Goal: Information Seeking & Learning: Learn about a topic

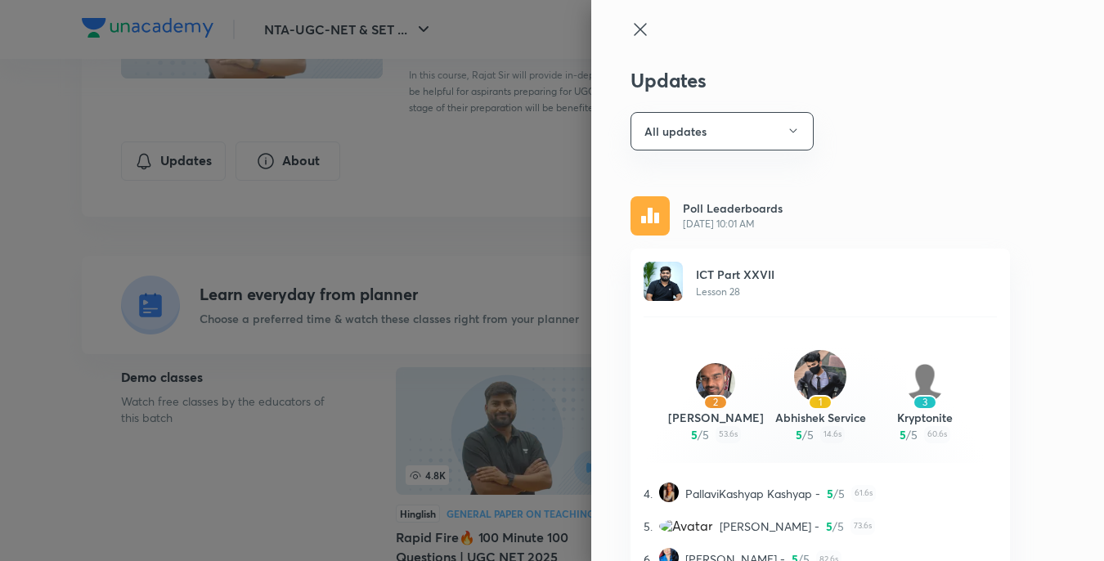
scroll to position [11525, 0]
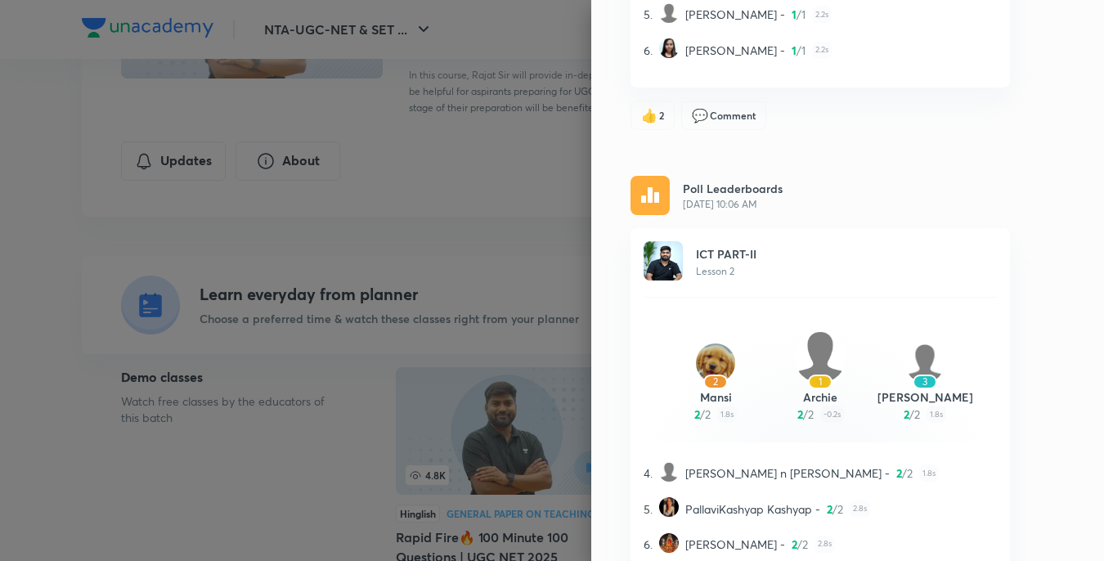
click at [427, 296] on div at bounding box center [552, 280] width 1104 height 561
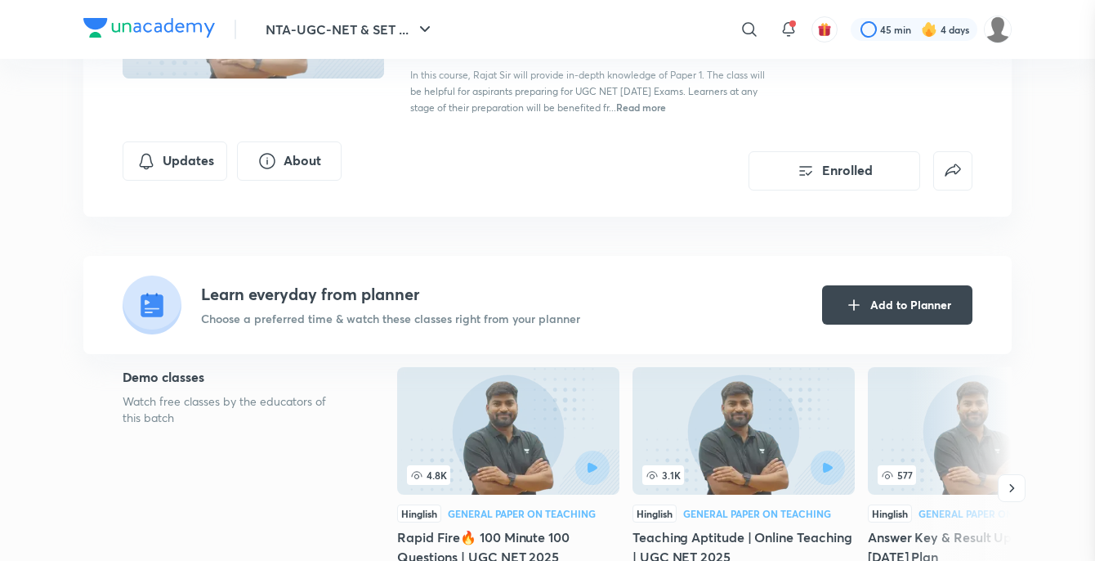
scroll to position [0, 0]
click at [427, 296] on h4 "Learn everyday from planner" at bounding box center [390, 294] width 379 height 25
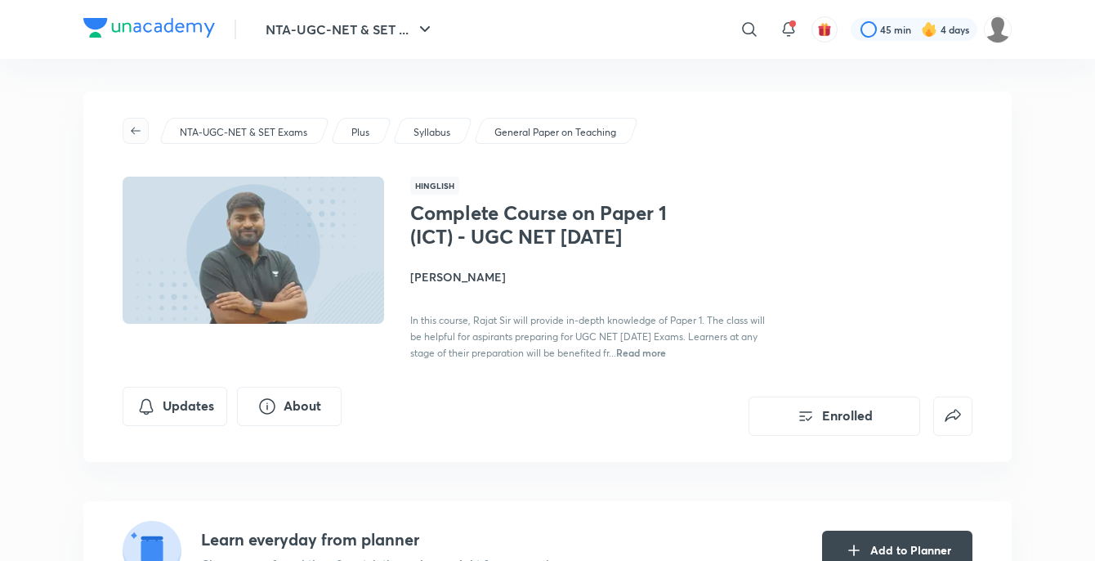
click at [137, 131] on icon "button" at bounding box center [136, 130] width 10 height 7
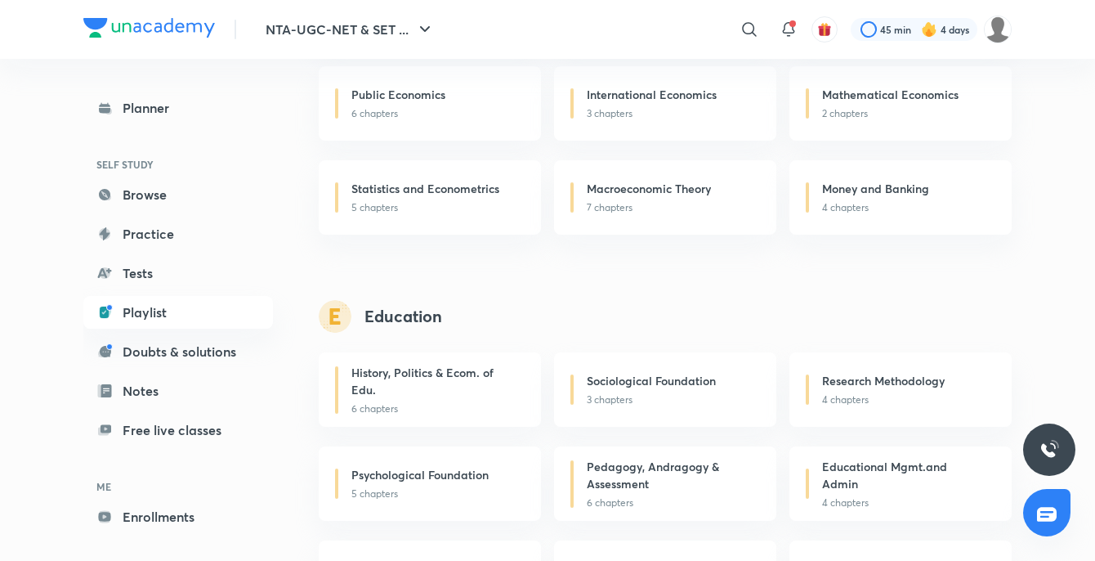
scroll to position [73, 0]
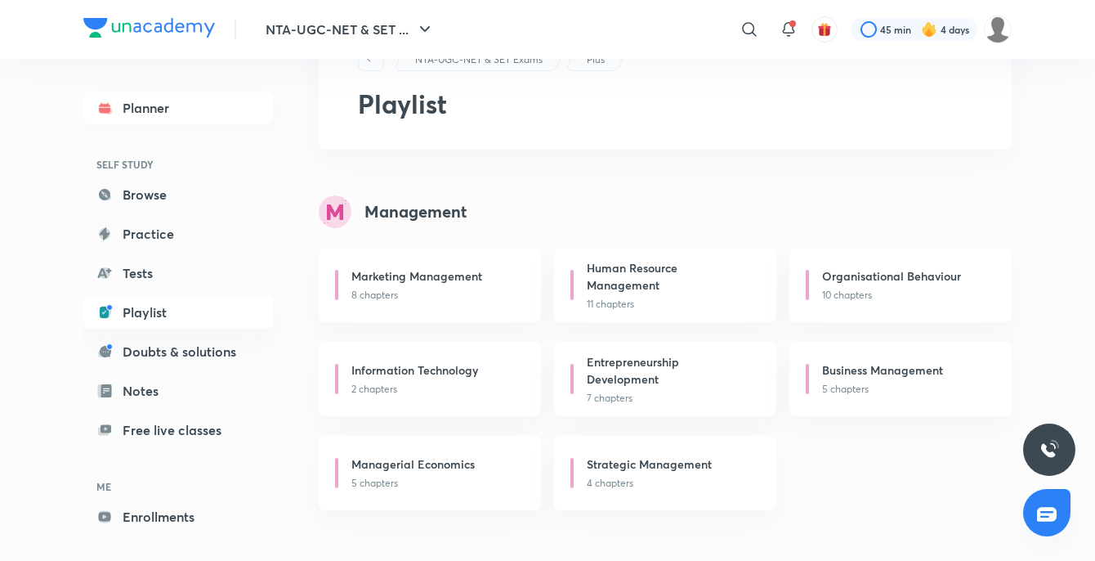
click at [148, 99] on link "Planner" at bounding box center [178, 108] width 190 height 33
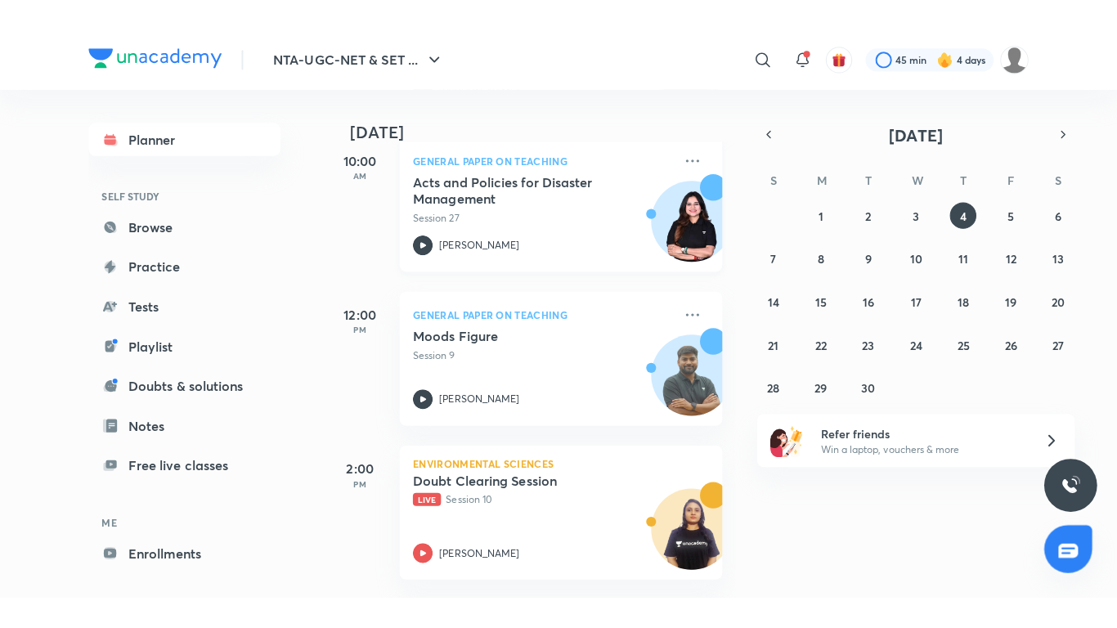
scroll to position [654, 0]
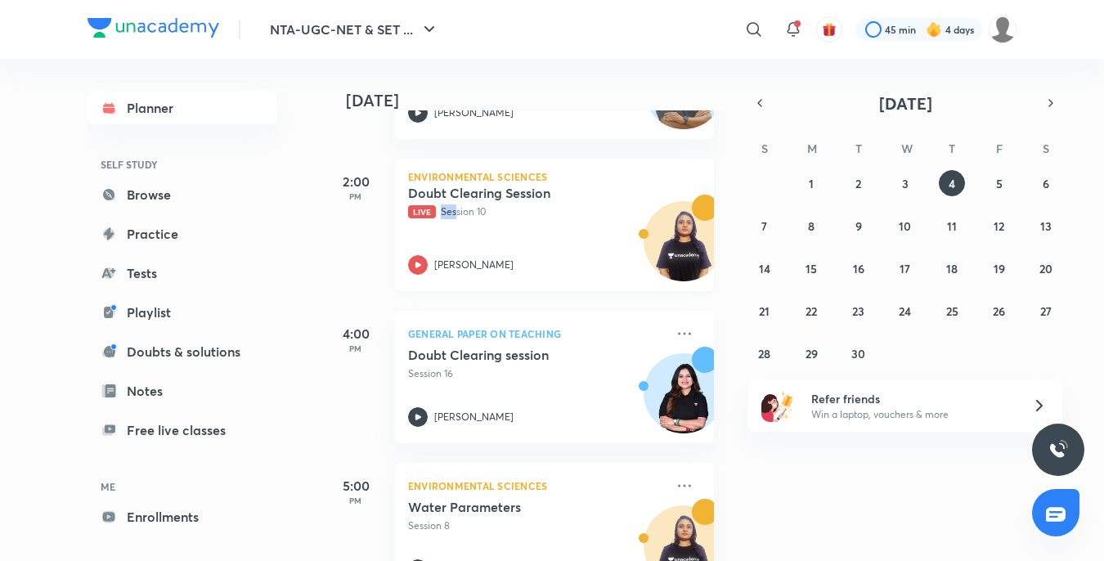
click at [455, 204] on p "Live Session 10" at bounding box center [536, 211] width 257 height 15
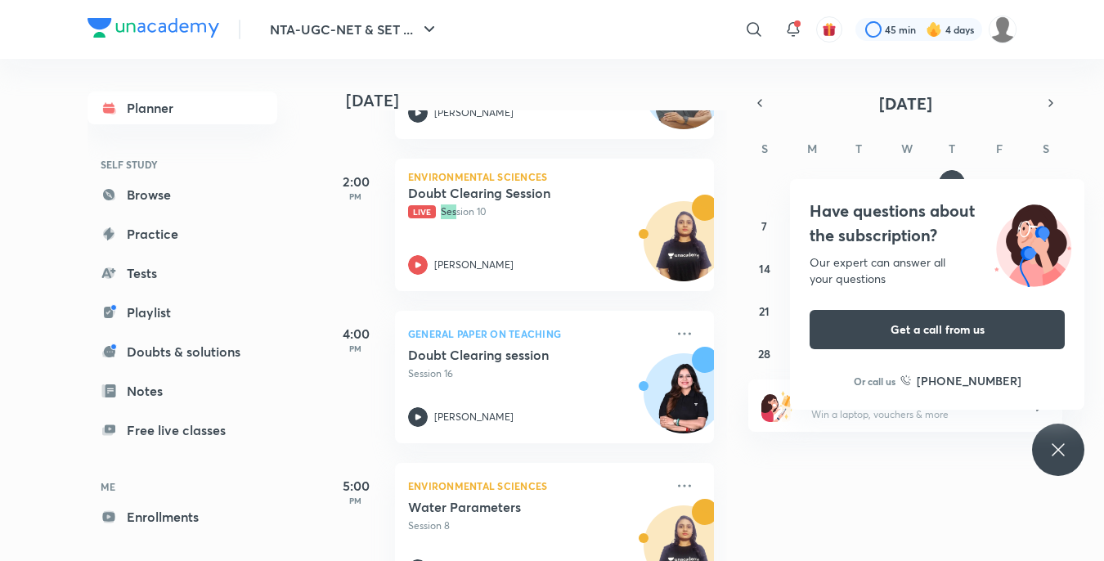
click at [786, 560] on iframe at bounding box center [552, 280] width 1104 height 561
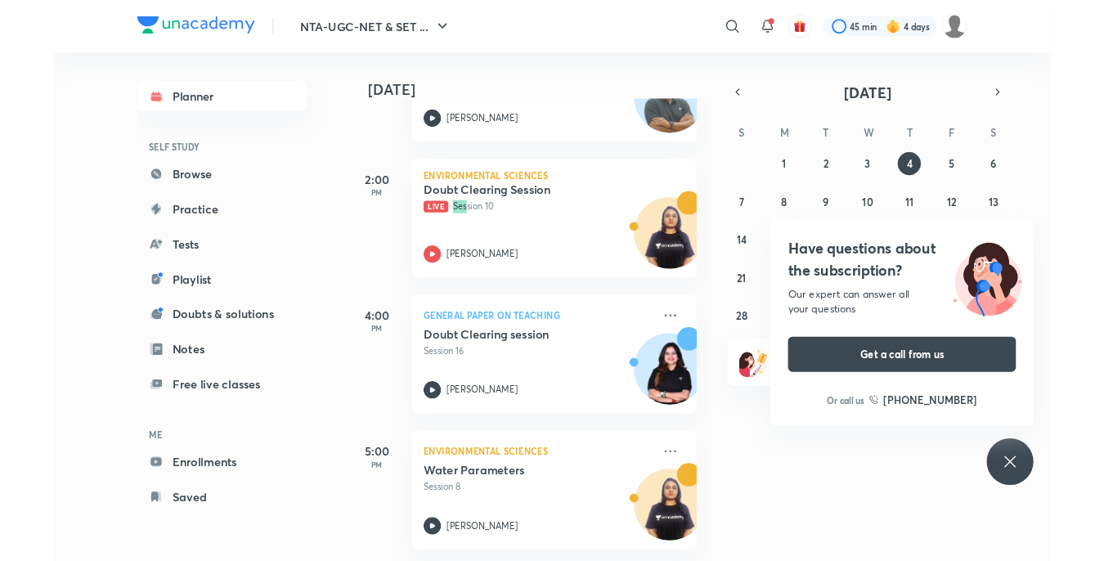
scroll to position [647, 0]
